Goal: Transaction & Acquisition: Purchase product/service

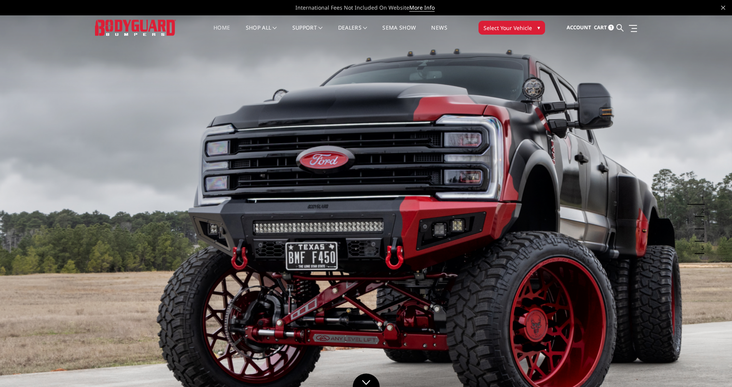
click at [513, 28] on span "Select Your Vehicle" at bounding box center [507, 28] width 48 height 8
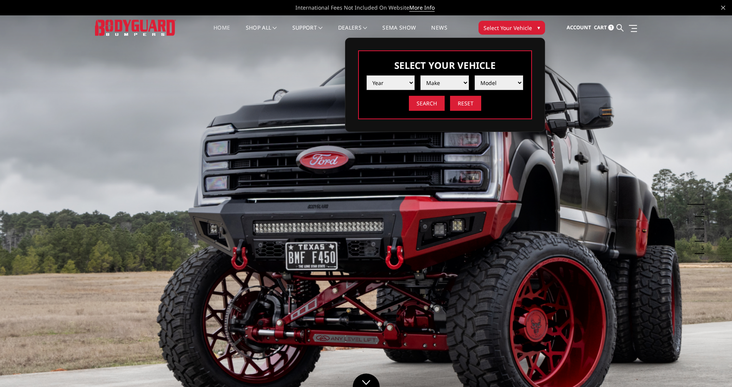
click at [407, 84] on select "Year 2025 2024 2023 2022 2021 2020 2019 2018 2017 2016 2015 2014 2013 2012 2011…" at bounding box center [390, 82] width 48 height 15
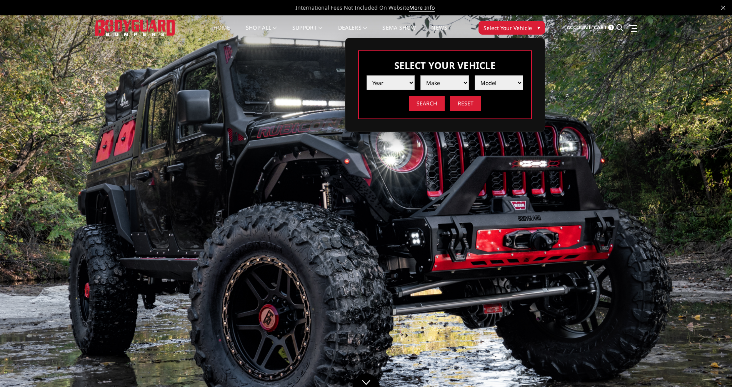
select select "yr_2019"
click at [366, 75] on select "Year 2025 2024 2023 2022 2021 2020 2019 2018 2017 2016 2015 2014 2013 2012 2011…" at bounding box center [390, 82] width 48 height 15
click at [444, 84] on select "Make Chevrolet Ford GMC Nissan Ram Toyota" at bounding box center [444, 82] width 48 height 15
select select "mk_ford"
click at [420, 75] on select "Make Chevrolet Ford GMC Nissan Ram Toyota" at bounding box center [444, 82] width 48 height 15
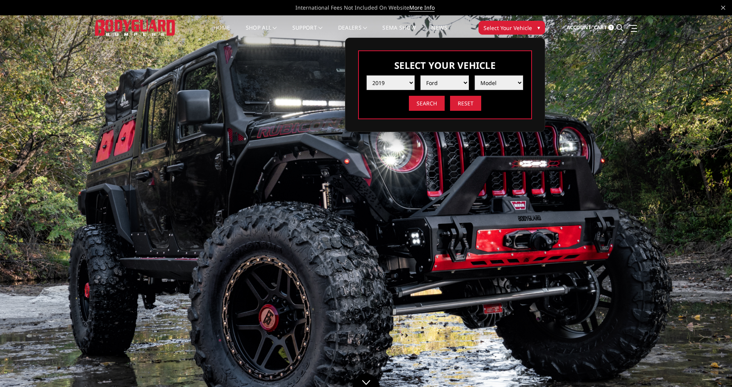
click at [493, 85] on select "Model F150 F150 Raptor F250 / F350 F450 F550" at bounding box center [499, 82] width 48 height 15
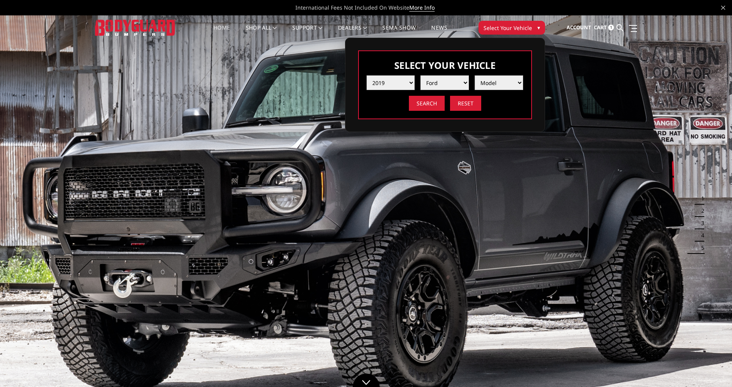
select select "md_f250-f350"
click at [475, 75] on select "Model F150 F150 Raptor F250 / F350 F450 F550" at bounding box center [499, 82] width 48 height 15
click at [423, 104] on input "Search" at bounding box center [427, 103] width 36 height 15
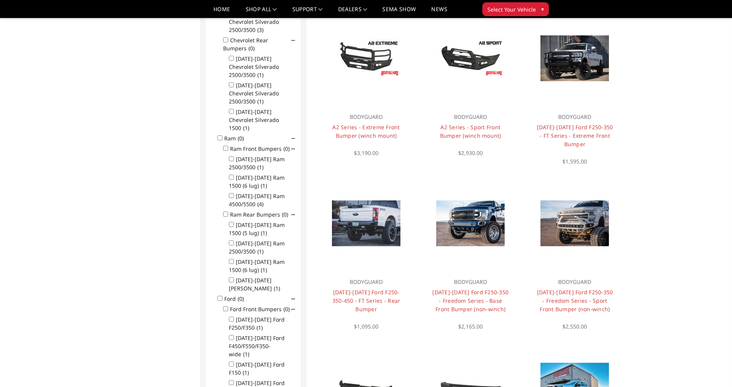
scroll to position [253, 0]
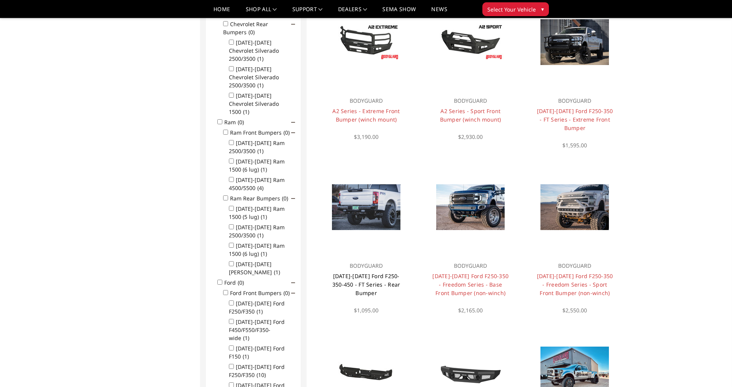
click at [366, 277] on link "[DATE]-[DATE] Ford F250-350-450 - FT Series - Rear Bumper" at bounding box center [366, 284] width 68 height 24
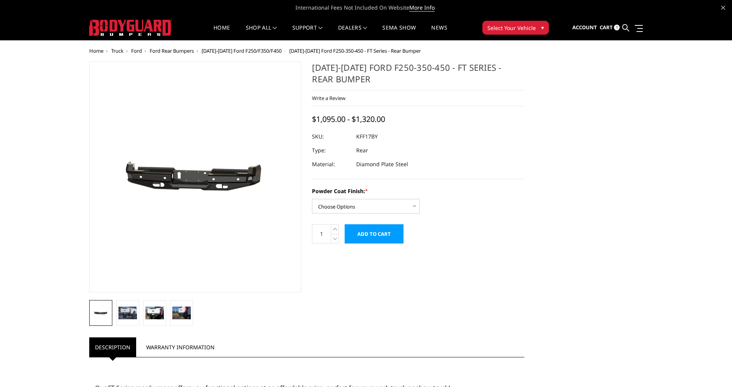
click at [129, 312] on img at bounding box center [127, 312] width 18 height 12
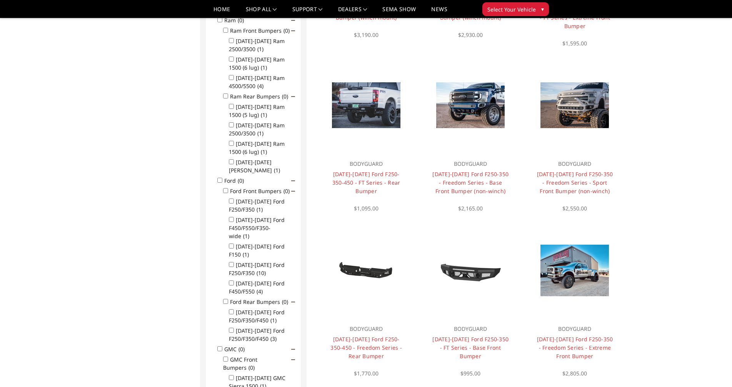
scroll to position [369, 0]
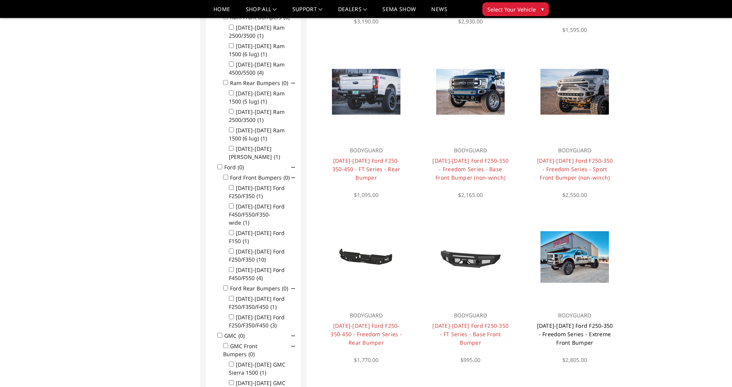
click at [570, 333] on link "2017-2022 Ford F250-350 - Freedom Series - Extreme Front Bumper" at bounding box center [575, 334] width 76 height 24
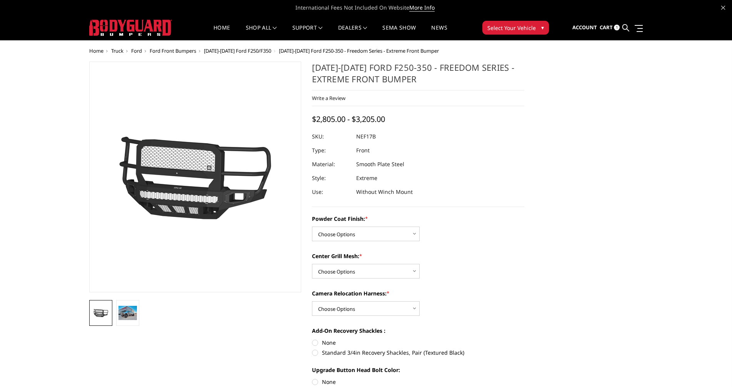
click at [124, 311] on img at bounding box center [127, 313] width 18 height 14
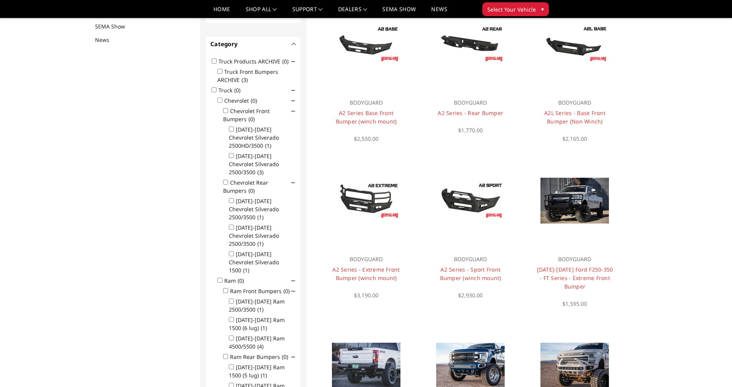
scroll to position [100, 0]
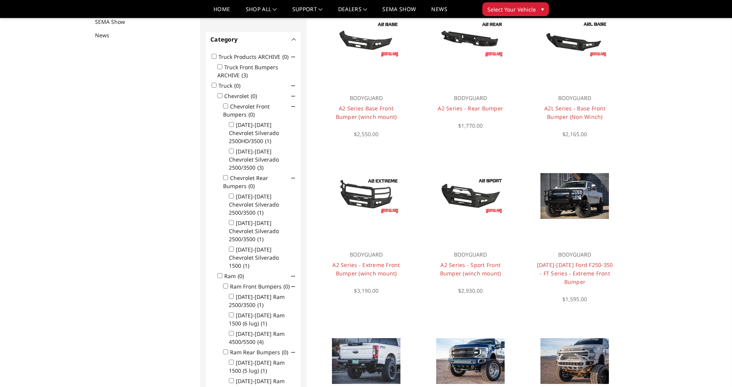
click at [580, 205] on link "Choose Options" at bounding box center [575, 212] width 52 height 21
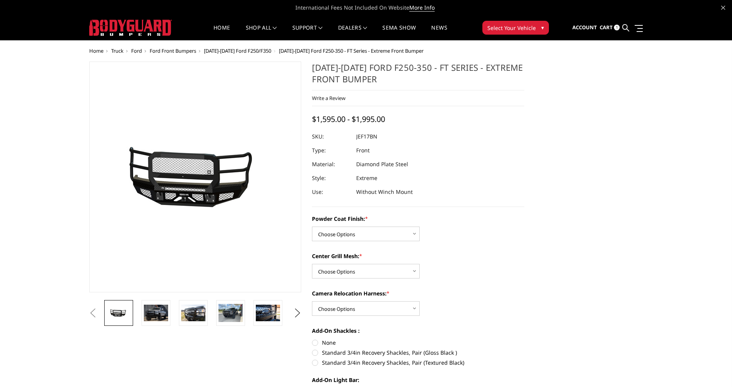
click at [157, 312] on img at bounding box center [156, 313] width 24 height 16
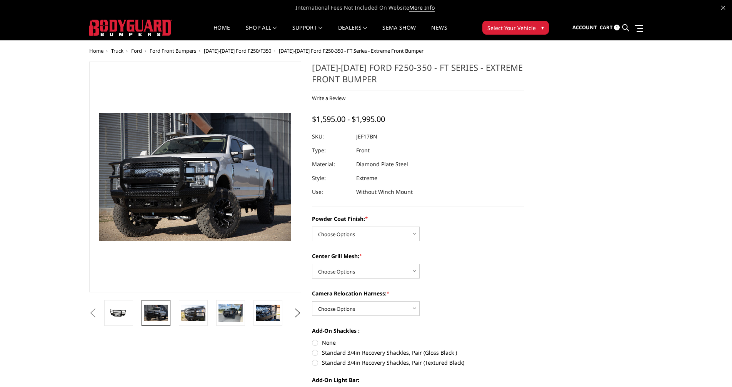
click at [228, 314] on img at bounding box center [230, 313] width 24 height 18
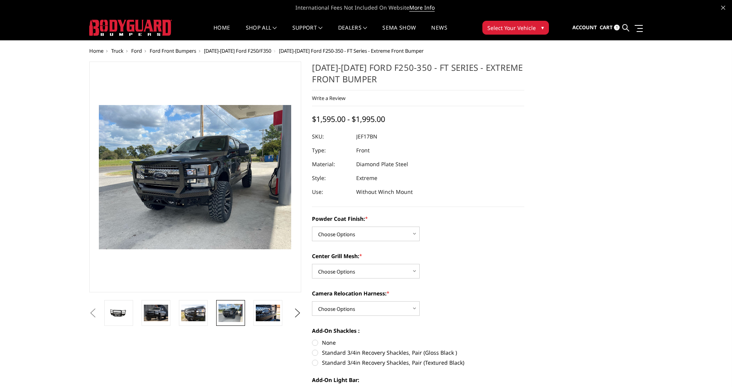
click at [192, 316] on img at bounding box center [193, 313] width 24 height 16
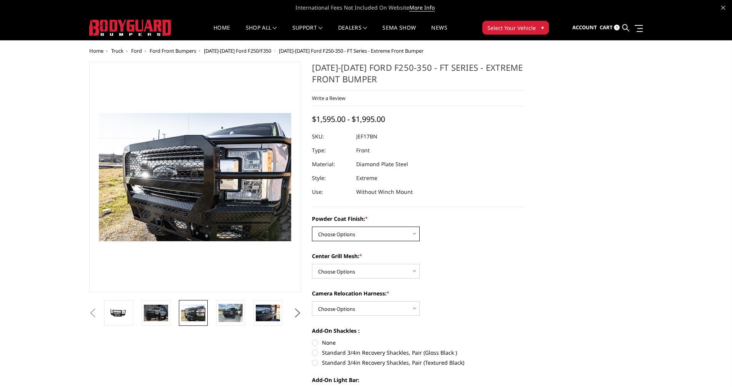
click at [369, 232] on select "Choose Options Bare Metal Gloss Black Powder Coat Textured Black Powder Coat" at bounding box center [366, 234] width 108 height 15
select select "3221"
click at [312, 227] on select "Choose Options Bare Metal Gloss Black Powder Coat Textured Black Powder Coat" at bounding box center [366, 234] width 108 height 15
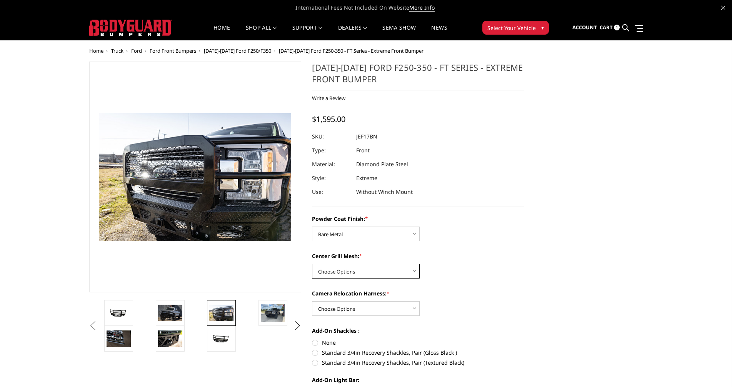
click at [340, 271] on select "Choose Options WITH Expanded Metal in Center Grill WITHOUT Expanded Metal in Ce…" at bounding box center [366, 271] width 108 height 15
click at [219, 337] on img at bounding box center [221, 339] width 24 height 12
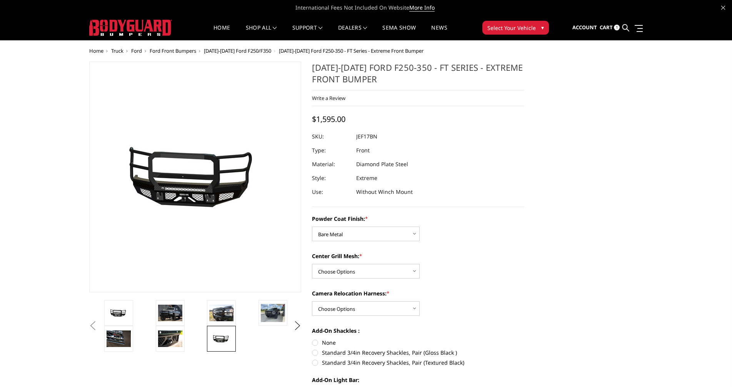
click at [224, 315] on img at bounding box center [221, 313] width 24 height 16
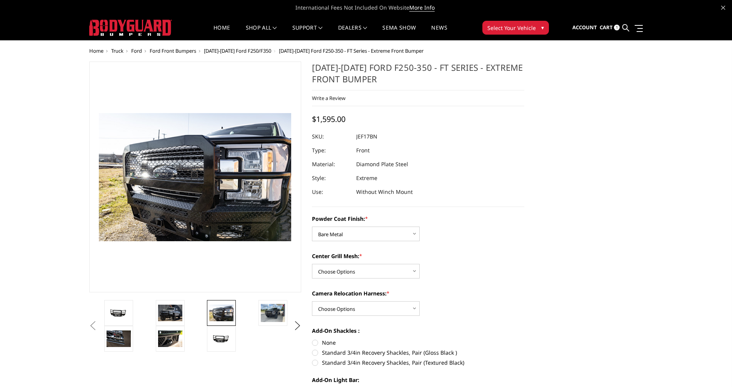
click at [220, 341] on img at bounding box center [221, 339] width 24 height 12
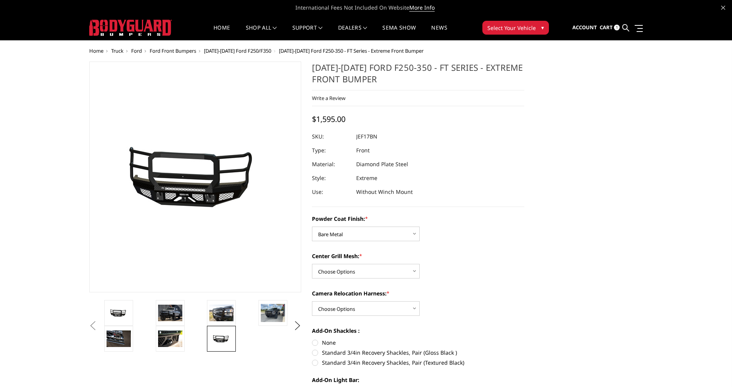
click at [172, 337] on img at bounding box center [170, 338] width 24 height 16
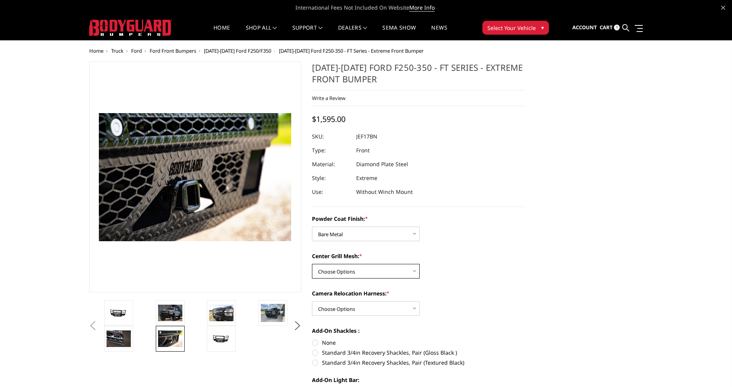
click at [352, 273] on select "Choose Options WITH Expanded Metal in Center Grill WITHOUT Expanded Metal in Ce…" at bounding box center [366, 271] width 108 height 15
select select "3224"
click at [312, 264] on select "Choose Options WITH Expanded Metal in Center Grill WITHOUT Expanded Metal in Ce…" at bounding box center [366, 271] width 108 height 15
click at [351, 304] on select "Choose Options WITH Camera Relocation Harness WITHOUT Camera Relocation Harness" at bounding box center [366, 308] width 108 height 15
select select "3227"
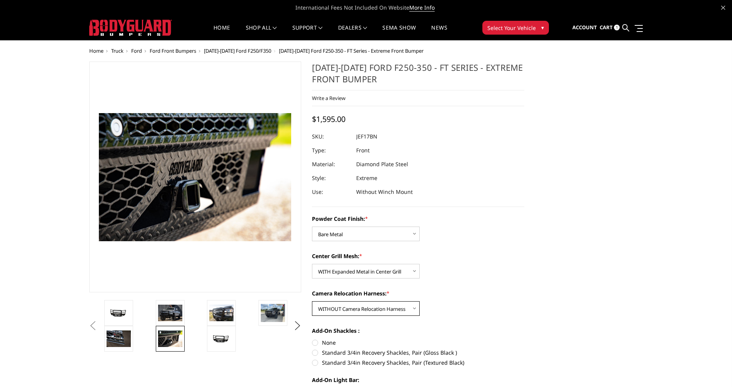
click at [312, 301] on select "Choose Options WITH Camera Relocation Harness WITHOUT Camera Relocation Harness" at bounding box center [366, 308] width 108 height 15
click at [316, 343] on label "None" at bounding box center [418, 342] width 212 height 8
click at [312, 339] on input "None" at bounding box center [312, 338] width 0 height 0
radio input "true"
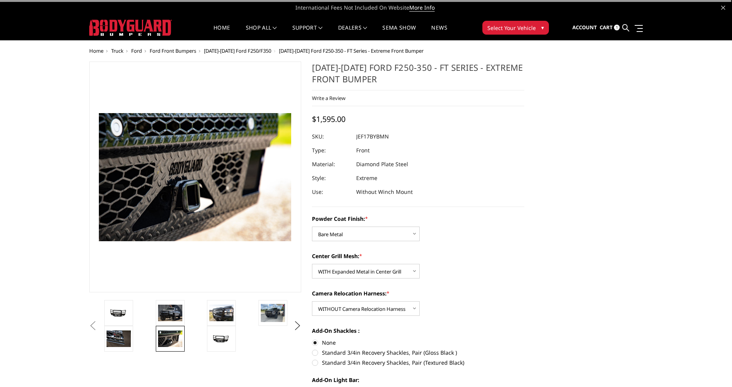
click at [444, 310] on div "Camera Relocation Harness: * Choose Options WITH Camera Relocation Harness WITH…" at bounding box center [418, 302] width 212 height 27
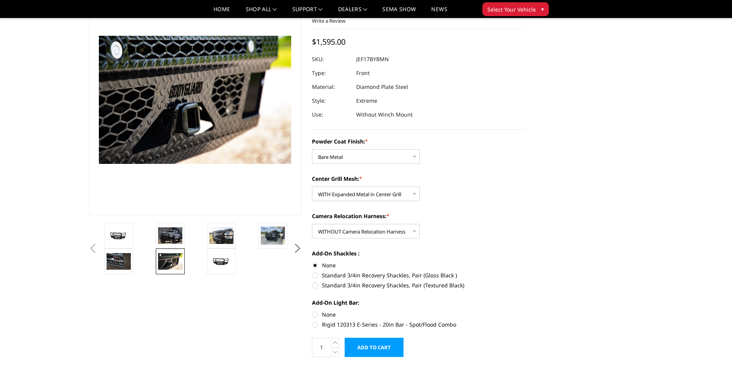
scroll to position [115, 0]
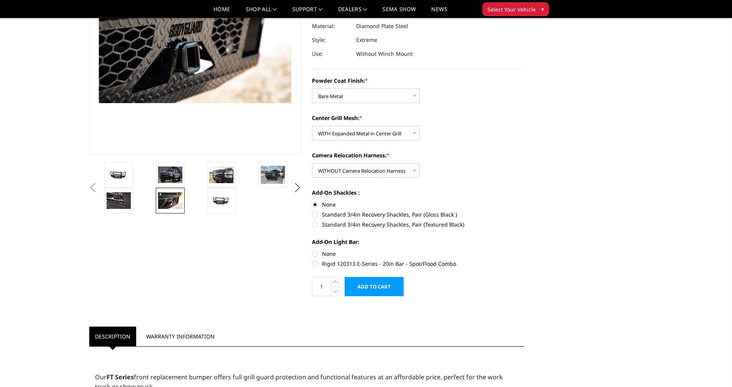
click at [313, 254] on label "None" at bounding box center [418, 254] width 212 height 8
click at [312, 250] on input "None" at bounding box center [312, 250] width 0 height 0
radio input "true"
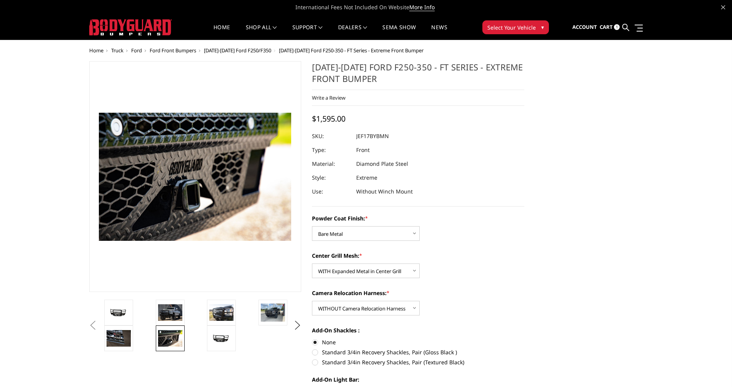
scroll to position [0, 0]
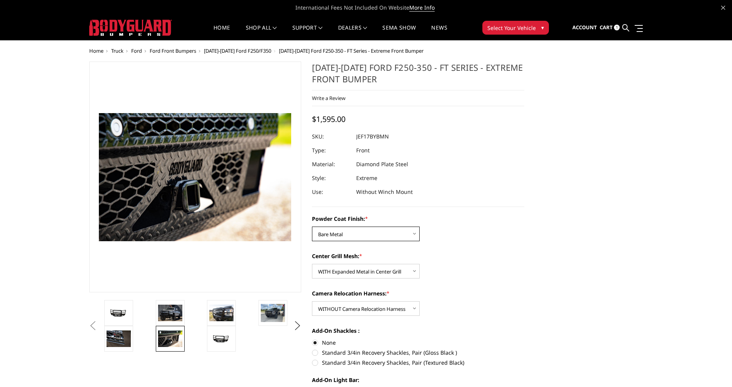
click at [413, 230] on select "Choose Options Bare Metal Gloss Black Powder Coat Textured Black Powder Coat" at bounding box center [366, 234] width 108 height 15
select select "3222"
click at [312, 227] on select "Choose Options Bare Metal Gloss Black Powder Coat Textured Black Powder Coat" at bounding box center [366, 234] width 108 height 15
